Goal: Task Accomplishment & Management: Use online tool/utility

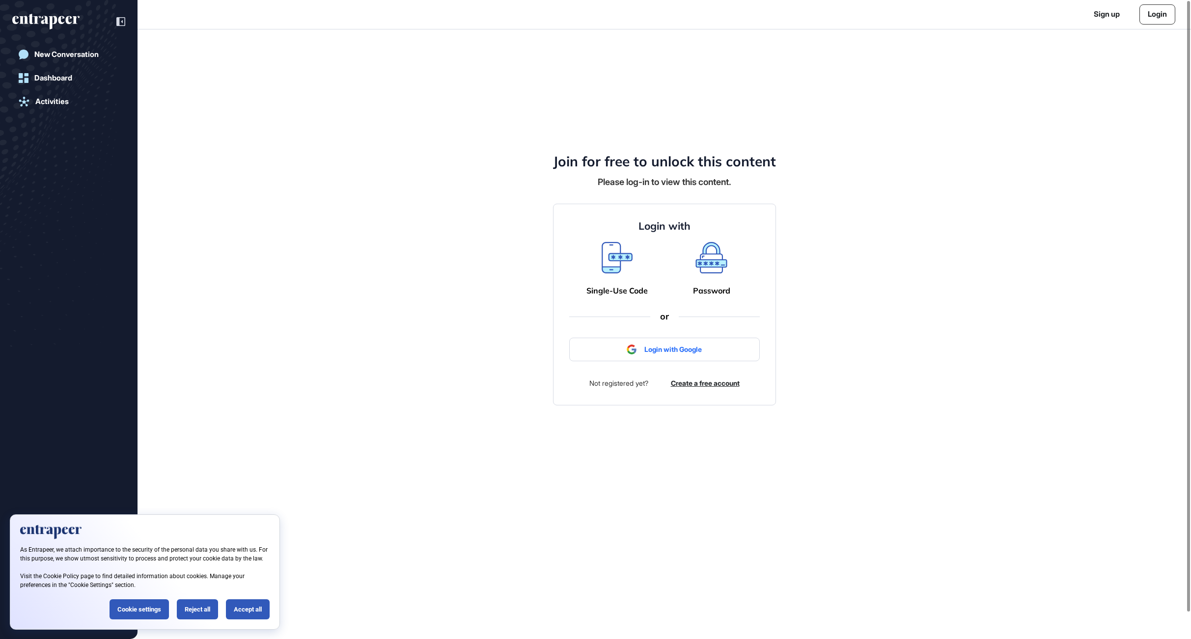
scroll to position [0, 0]
click at [1159, 7] on link "Login" at bounding box center [1157, 14] width 36 height 20
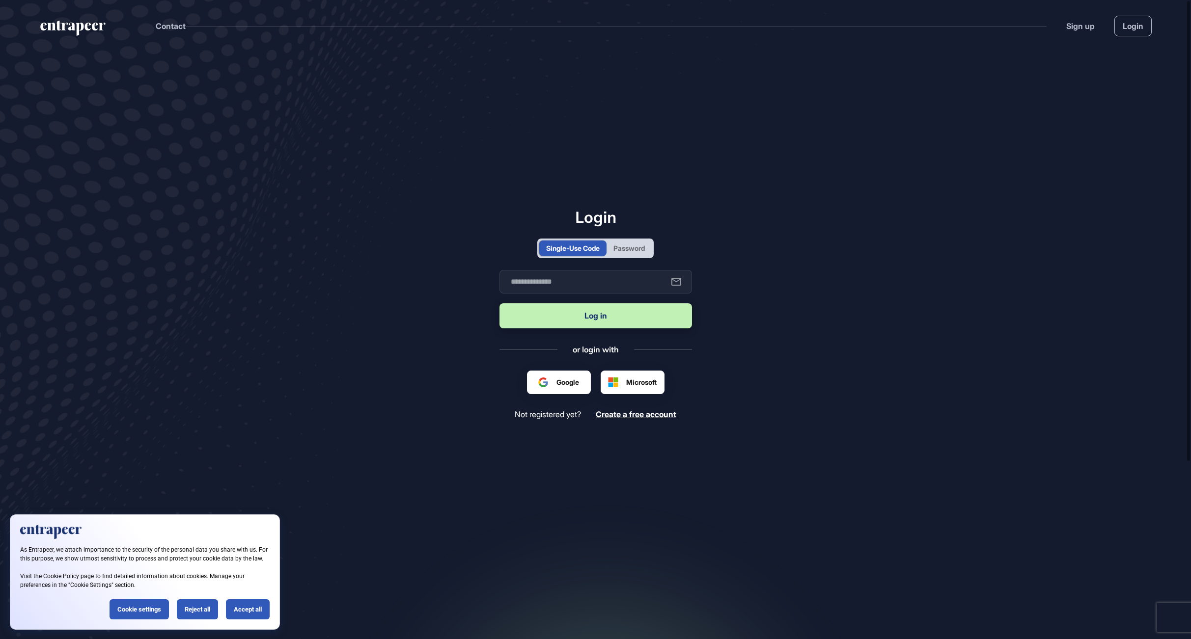
scroll to position [0, 0]
click at [639, 256] on div "Password" at bounding box center [628, 249] width 45 height 16
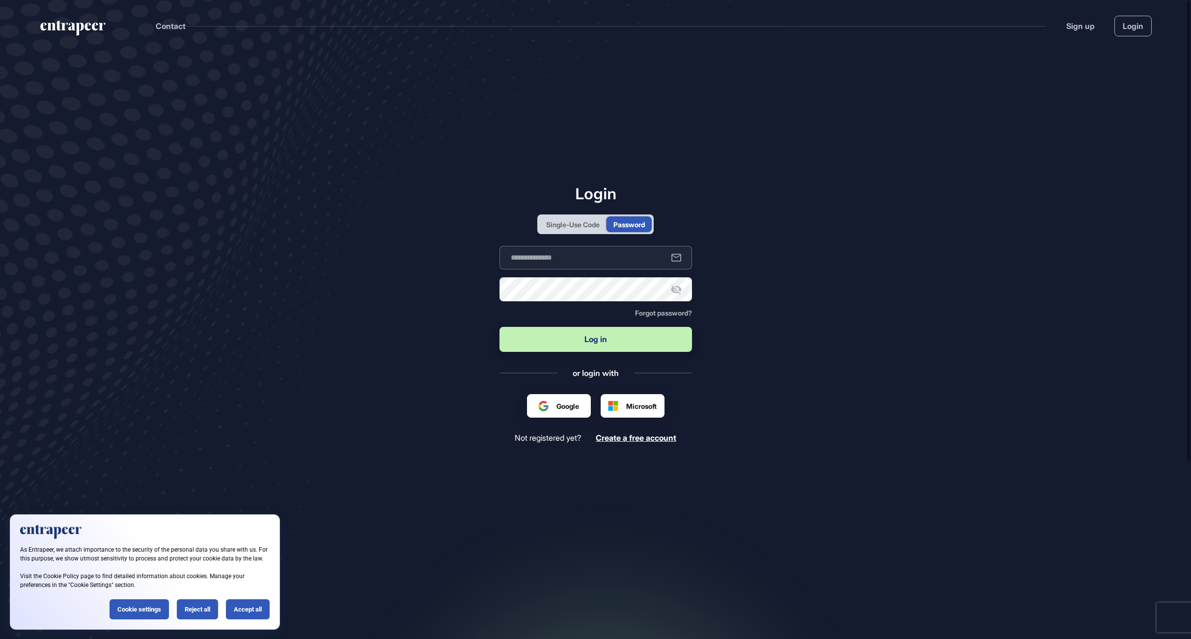
click at [612, 260] on input "text" at bounding box center [595, 258] width 193 height 24
type input "**********"
click at [680, 293] on icon at bounding box center [676, 289] width 11 height 9
click at [617, 248] on input "**********" at bounding box center [595, 258] width 193 height 24
click at [609, 261] on input "**********" at bounding box center [595, 258] width 193 height 24
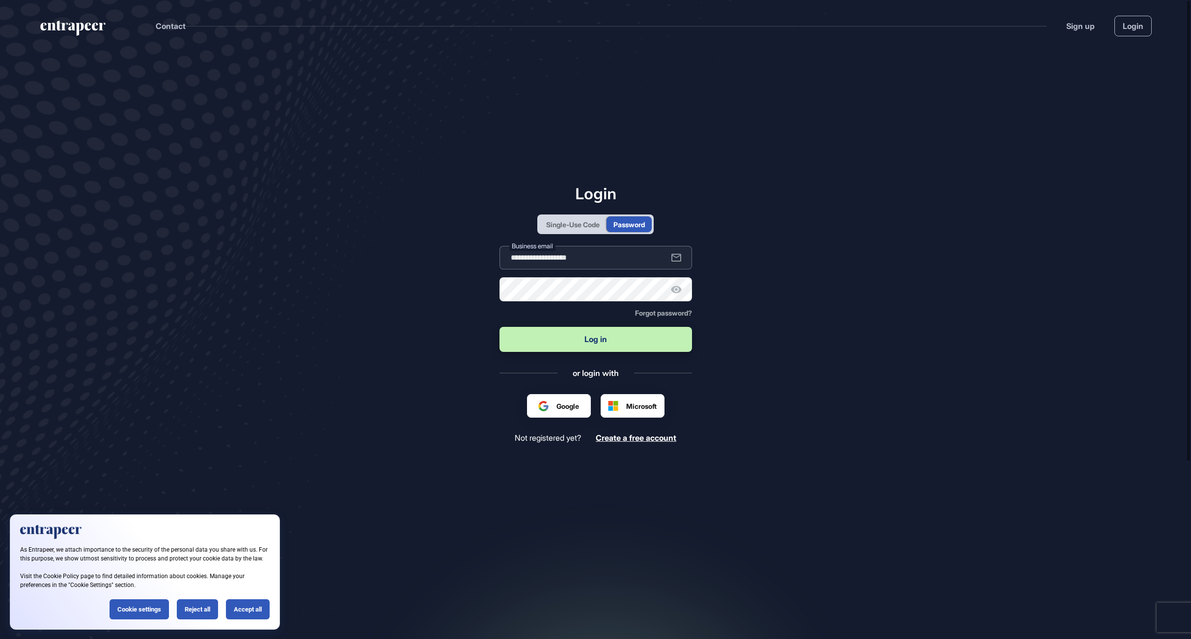
type input "**********"
click at [682, 290] on icon at bounding box center [676, 290] width 12 height 12
click at [681, 290] on icon at bounding box center [676, 289] width 11 height 9
click at [605, 336] on button "Log in" at bounding box center [595, 339] width 193 height 25
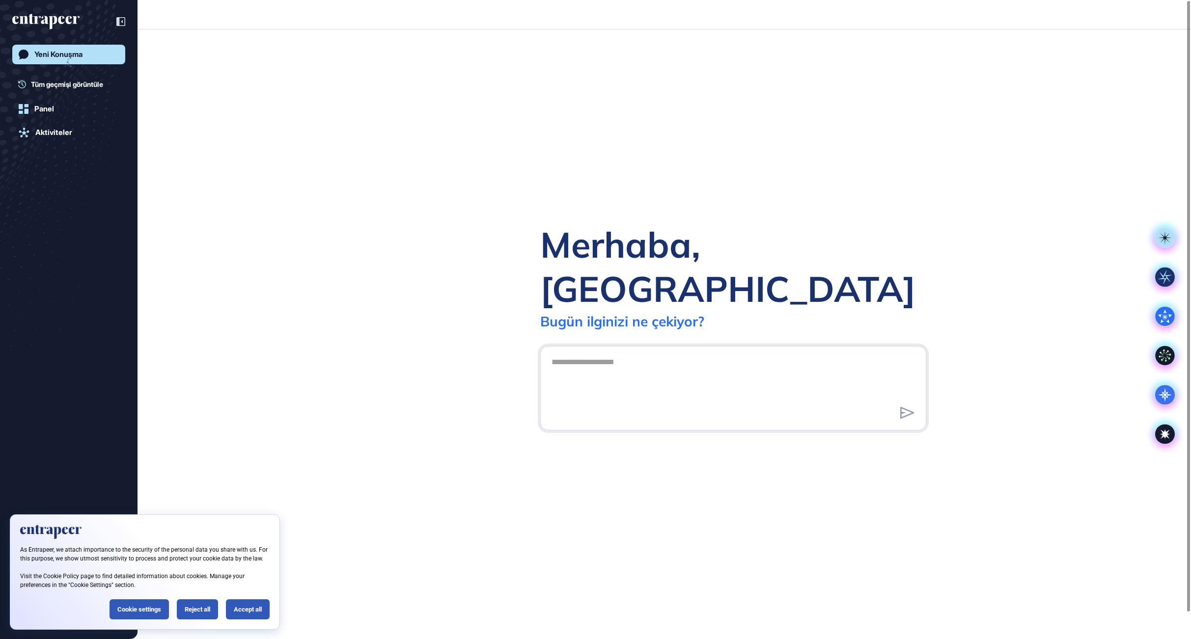
scroll to position [0, 0]
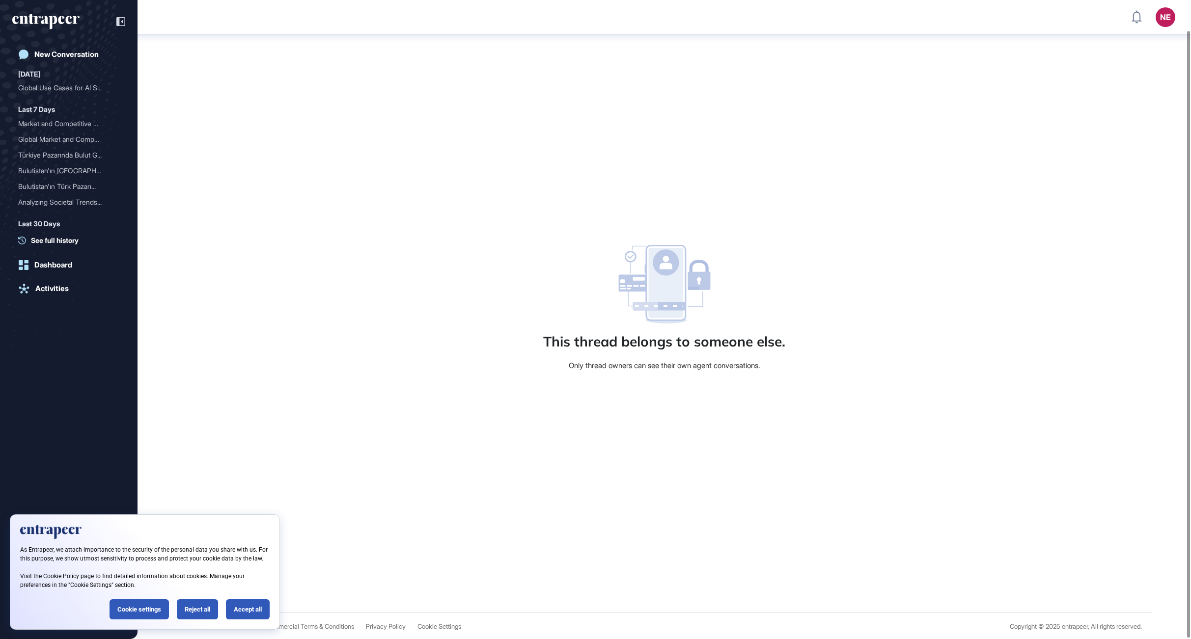
scroll to position [32, 0]
drag, startPoint x: 875, startPoint y: 382, endPoint x: 516, endPoint y: 245, distance: 384.5
click at [516, 245] on div "This thread belongs to someone else. Only thread owners can see their own agent…" at bounding box center [664, 307] width 1053 height 610
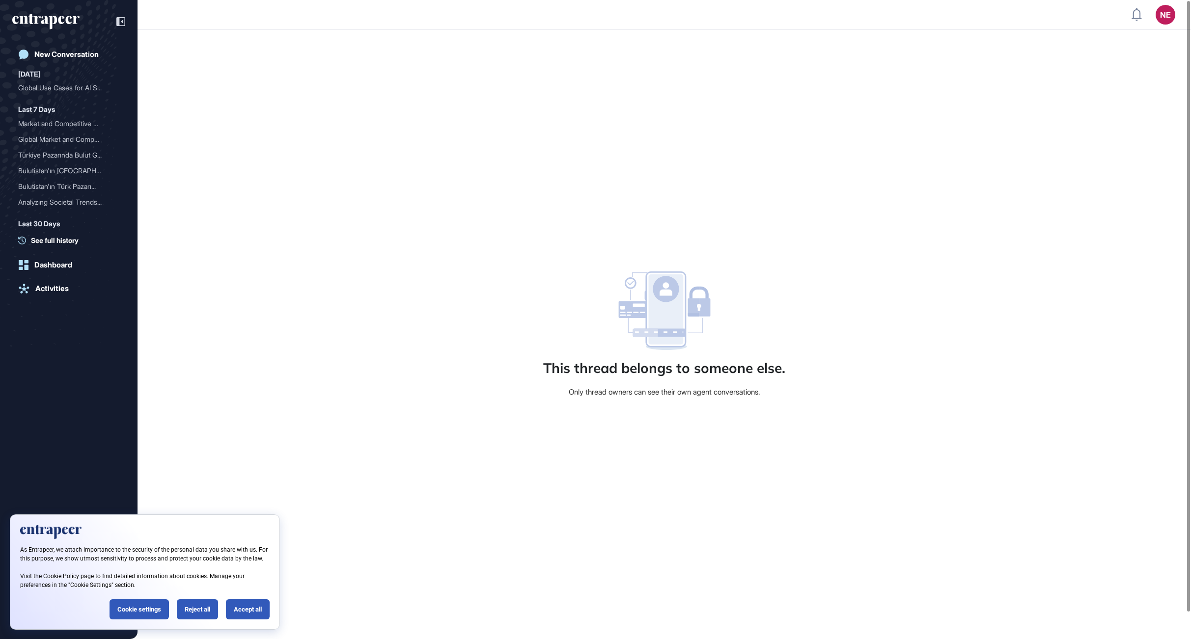
click at [518, 240] on div "This thread belongs to someone else. Only thread owners can see their own agent…" at bounding box center [664, 334] width 1053 height 610
drag, startPoint x: 528, startPoint y: 227, endPoint x: 789, endPoint y: 376, distance: 299.6
click at [789, 376] on div "This thread belongs to someone else. Only thread owners can see their own agent…" at bounding box center [664, 334] width 1053 height 610
click at [708, 392] on div "Only thread owners can see their own agent conversations." at bounding box center [665, 392] width 192 height 9
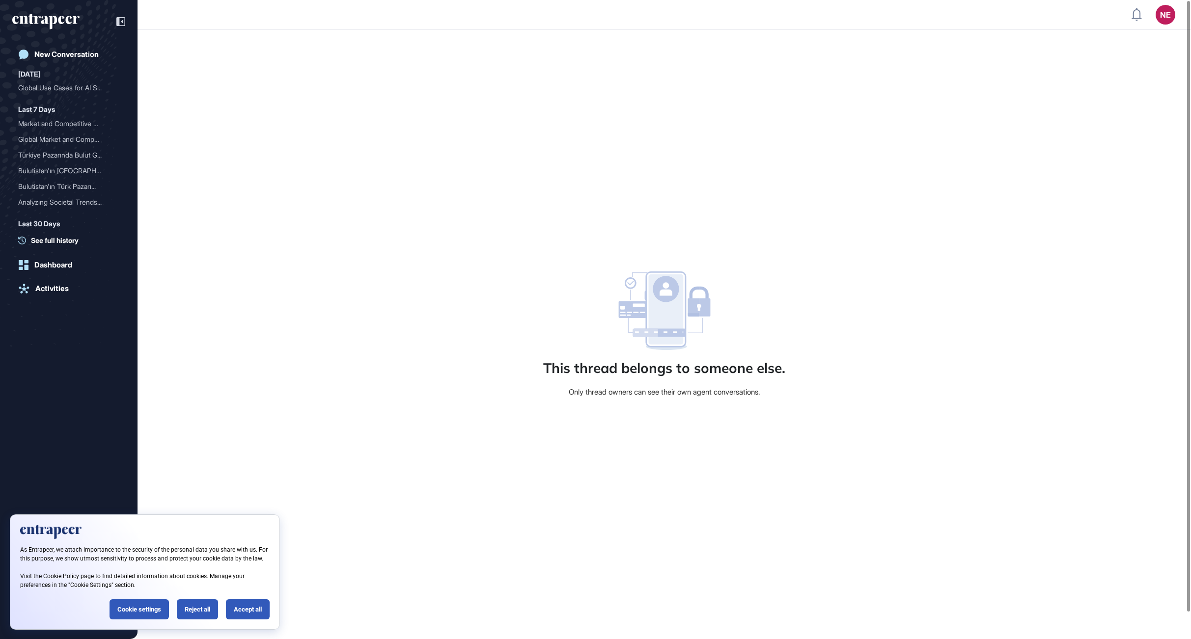
click at [708, 392] on div "Only thread owners can see their own agent conversations." at bounding box center [665, 392] width 192 height 9
drag, startPoint x: 535, startPoint y: 194, endPoint x: 963, endPoint y: 483, distance: 515.7
click at [963, 483] on div "This thread belongs to someone else. Only thread owners can see their own agent…" at bounding box center [664, 334] width 1053 height 610
drag, startPoint x: 662, startPoint y: 417, endPoint x: 653, endPoint y: 414, distance: 9.9
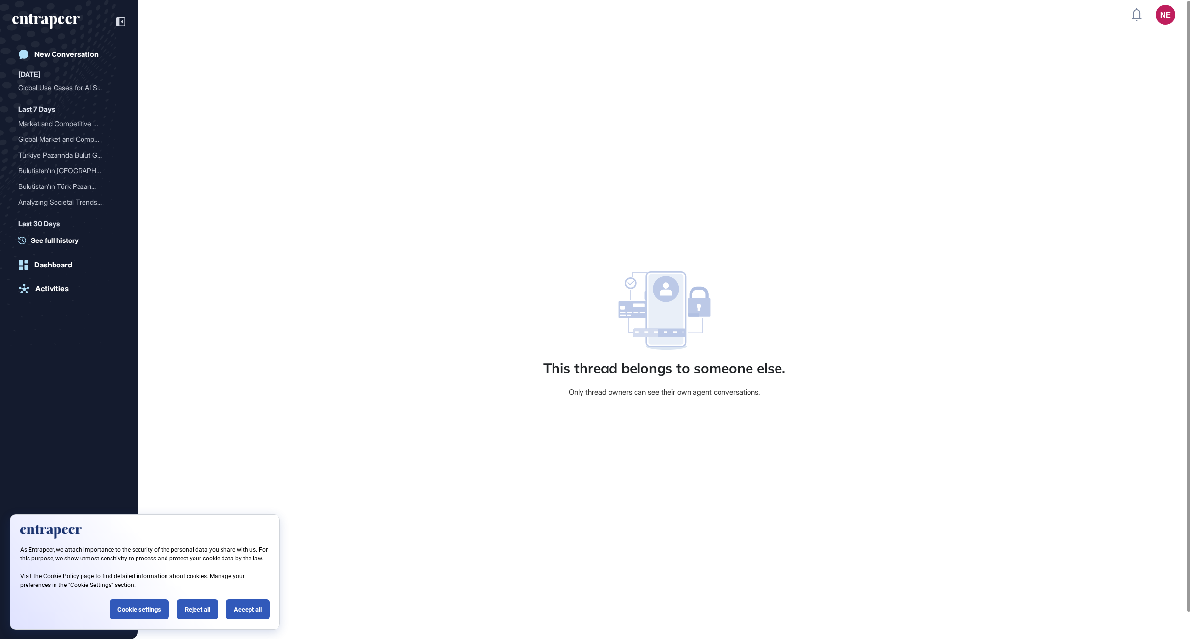
click at [662, 417] on div "This thread belongs to someone else. Only thread owners can see their own agent…" at bounding box center [664, 334] width 1053 height 610
drag, startPoint x: 602, startPoint y: 399, endPoint x: 563, endPoint y: 355, distance: 58.4
click at [563, 355] on div "This thread belongs to someone else. Only thread owners can see their own agent…" at bounding box center [664, 334] width 1053 height 610
click at [615, 397] on div "Only thread owners can see their own agent conversations." at bounding box center [665, 392] width 192 height 9
click at [618, 393] on div "Only thread owners can see their own agent conversations." at bounding box center [665, 392] width 192 height 9
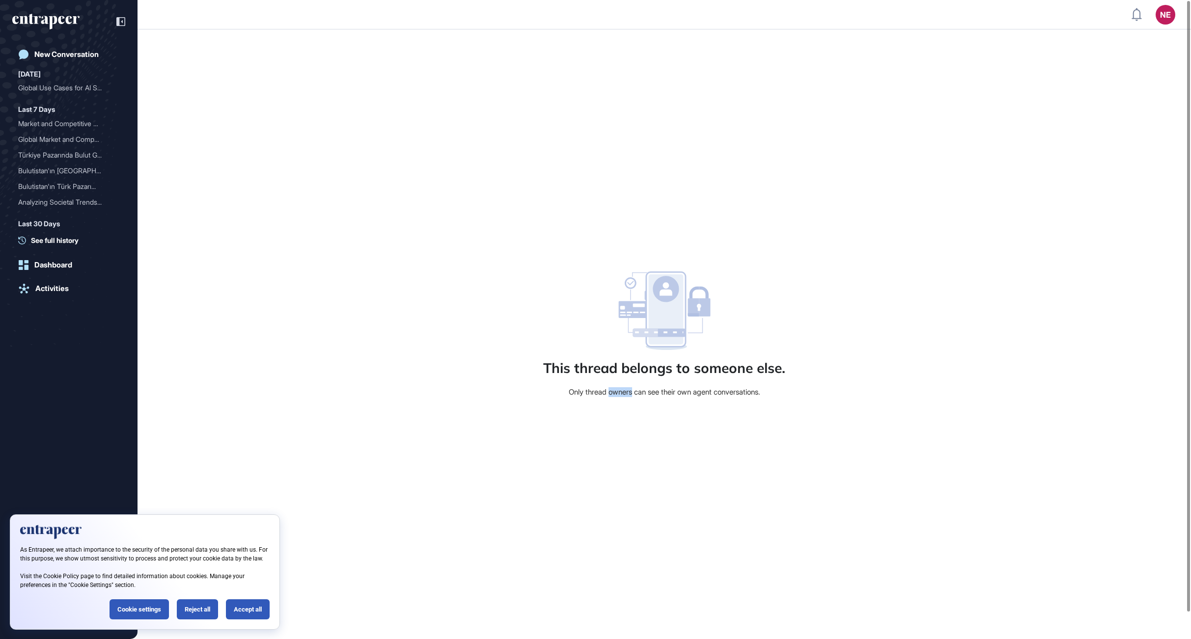
click at [618, 393] on div "Only thread owners can see their own agent conversations." at bounding box center [665, 392] width 192 height 9
click at [783, 403] on div "This thread belongs to someone else. Only thread owners can see their own agent…" at bounding box center [664, 334] width 1053 height 610
drag, startPoint x: 674, startPoint y: 383, endPoint x: 529, endPoint y: 262, distance: 188.6
click at [527, 268] on div "This thread belongs to someone else. Only thread owners can see their own agent…" at bounding box center [664, 334] width 1053 height 610
click at [529, 262] on div "This thread belongs to someone else. Only thread owners can see their own agent…" at bounding box center [664, 334] width 1053 height 610
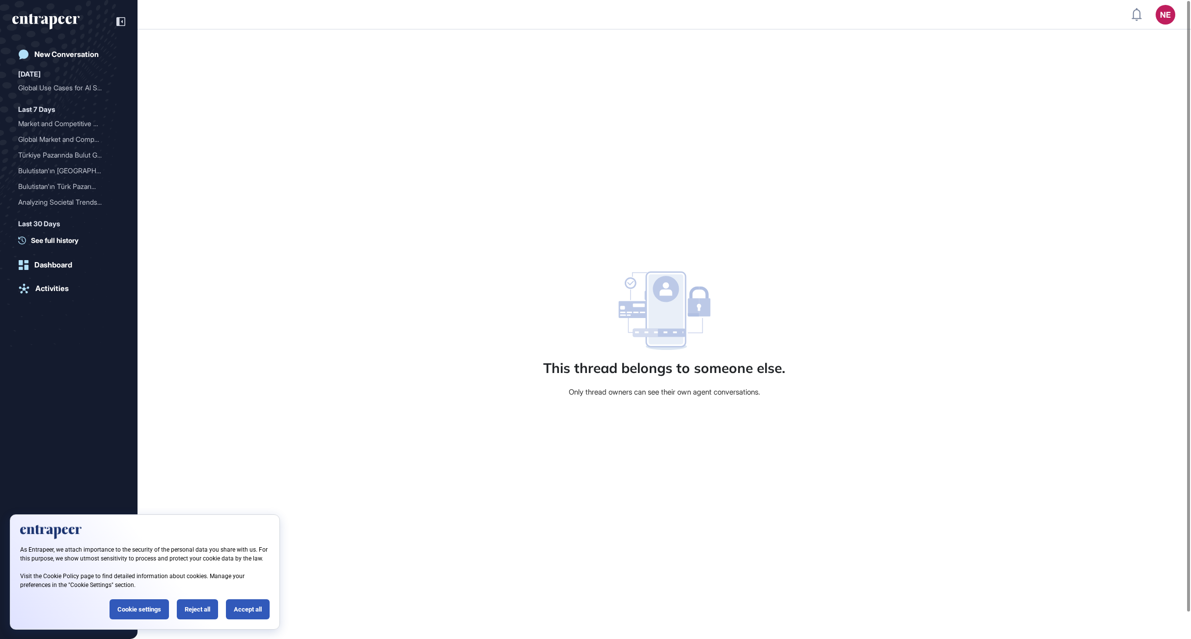
click at [1048, 259] on div "This thread belongs to someone else. Only thread owners can see their own agent…" at bounding box center [664, 334] width 1053 height 610
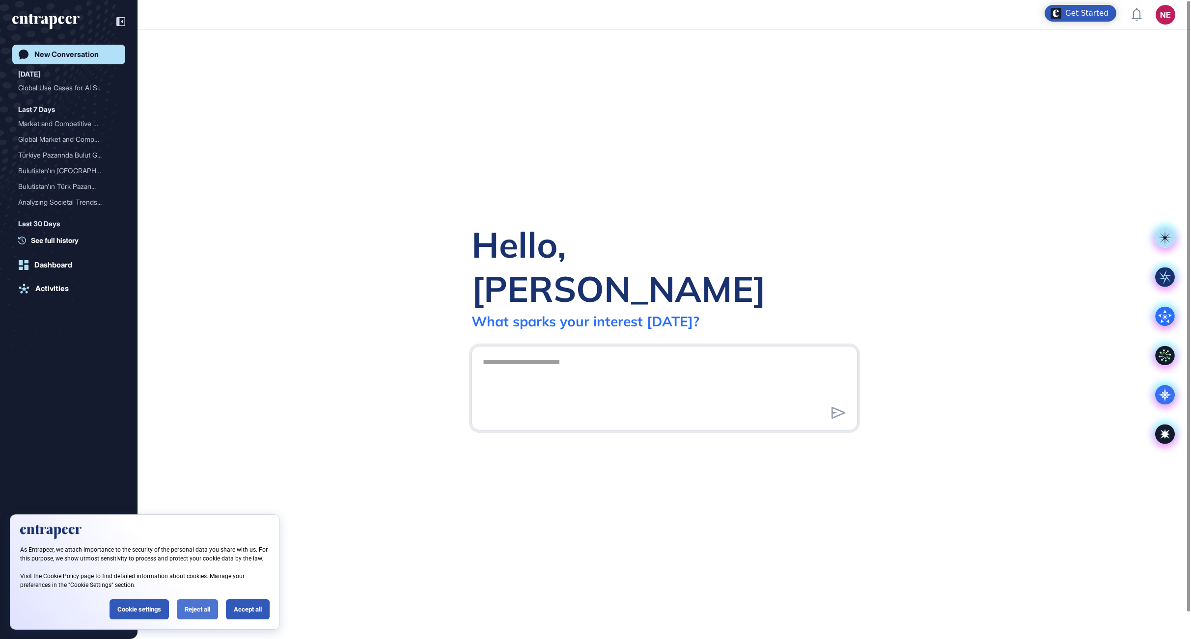
scroll to position [0, 0]
click at [194, 607] on div "Reject all" at bounding box center [197, 610] width 41 height 20
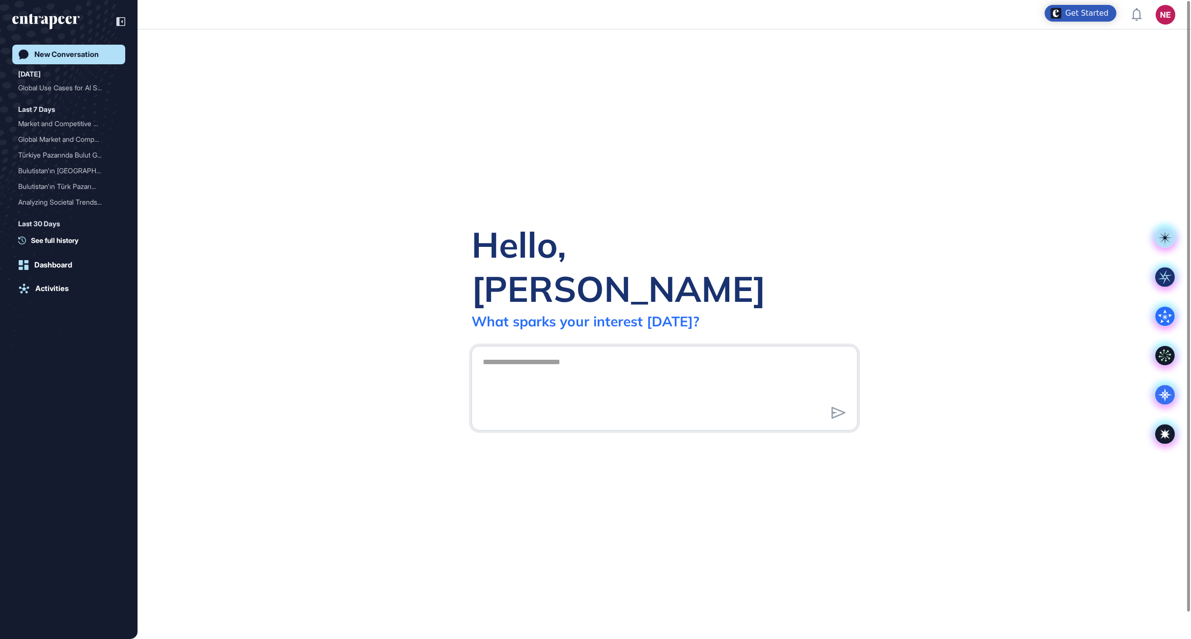
click at [170, 621] on div "Hello, [PERSON_NAME] What sparks your interest [DATE]?" at bounding box center [664, 334] width 1053 height 610
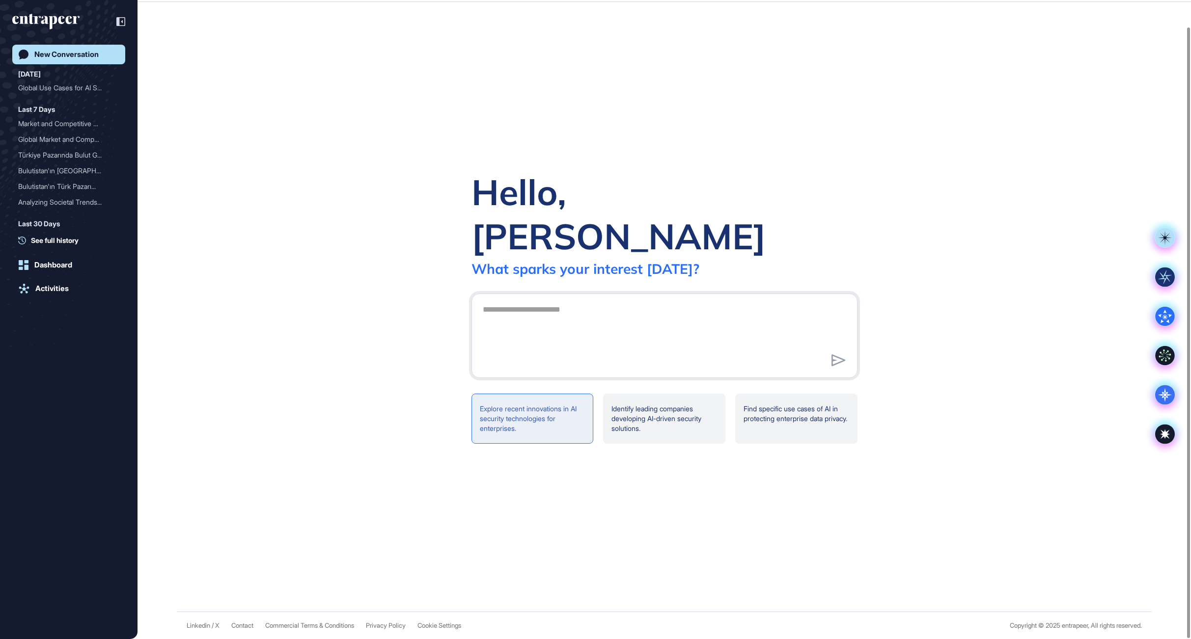
click at [532, 394] on div "Explore recent innovations in AI security technologies for enterprises." at bounding box center [532, 419] width 122 height 50
